Goal: Navigation & Orientation: Find specific page/section

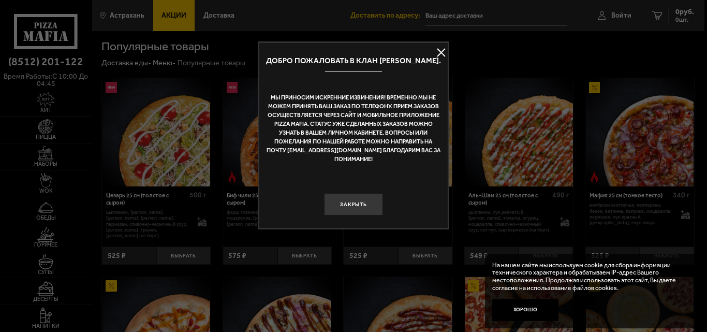
click at [442, 48] on button at bounding box center [442, 53] width 16 height 16
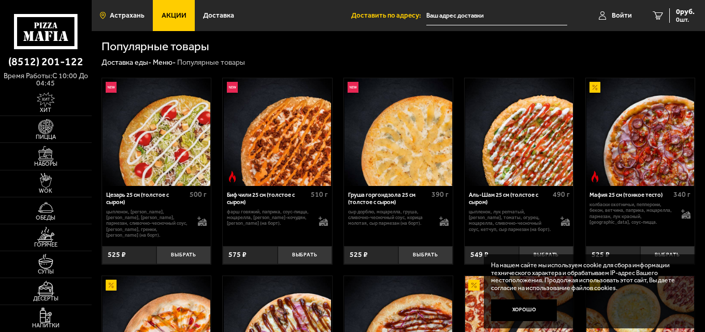
click at [110, 14] on span "Астрахань" at bounding box center [127, 15] width 35 height 7
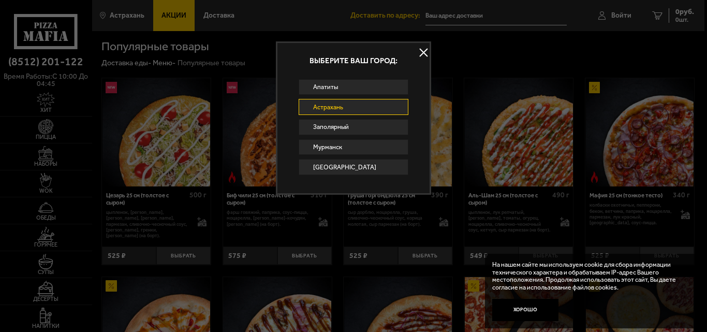
click at [326, 102] on link "Астрахань" at bounding box center [354, 107] width 110 height 16
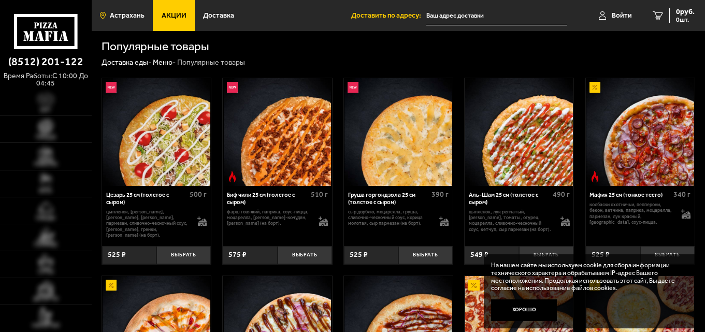
click at [126, 25] on link "Астрахань" at bounding box center [122, 15] width 61 height 31
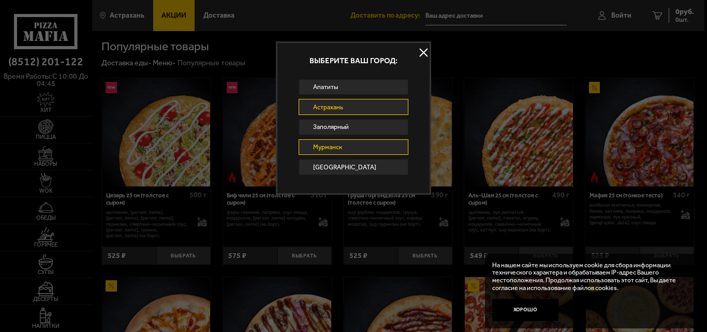
click at [325, 151] on link "Мурманск" at bounding box center [354, 147] width 110 height 16
